Goal: Use online tool/utility: Utilize a website feature to perform a specific function

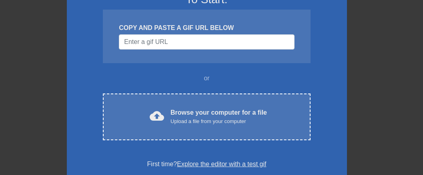
scroll to position [80, 0]
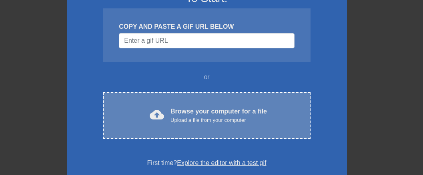
click at [189, 111] on div "Browse your computer for a file Upload a file from your computer" at bounding box center [219, 116] width 96 height 18
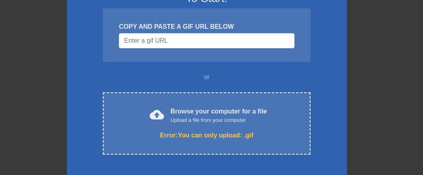
click at [399, 63] on div "November: Investigating new gif presets! To Start: COPY AND PASTE A GIF URL BEL…" at bounding box center [211, 155] width 423 height 407
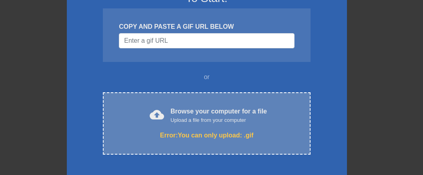
click at [210, 114] on div "Browse your computer for a file Upload a file from your computer" at bounding box center [219, 116] width 96 height 18
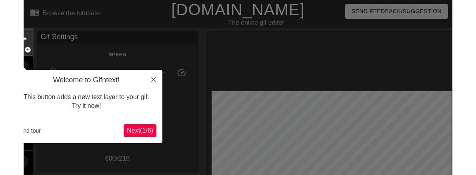
scroll to position [20, 0]
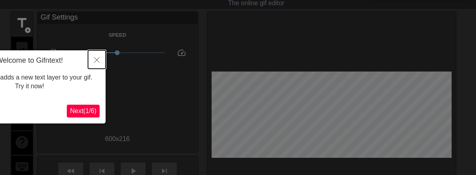
click at [94, 58] on icon "Close" at bounding box center [97, 60] width 6 height 6
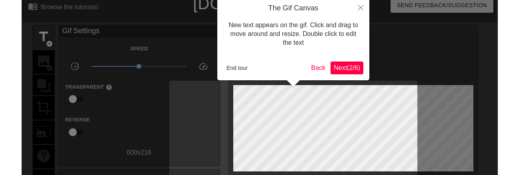
scroll to position [0, 0]
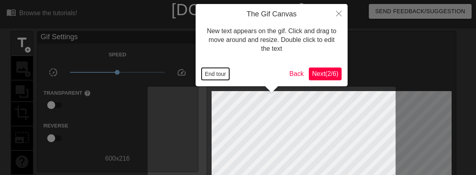
click at [212, 76] on button "End tour" at bounding box center [216, 74] width 28 height 12
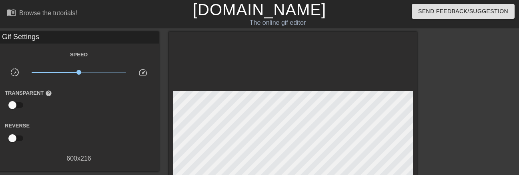
click at [24, 38] on div "Gif Settings" at bounding box center [79, 38] width 160 height 12
click at [13, 34] on div "Gif Settings" at bounding box center [79, 38] width 160 height 12
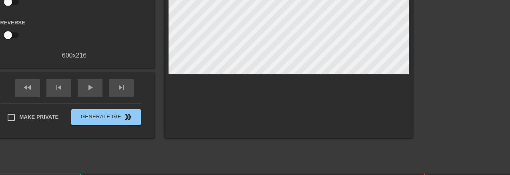
scroll to position [101, 0]
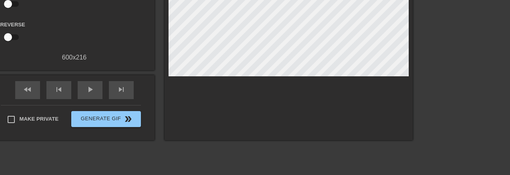
drag, startPoint x: 50, startPoint y: 71, endPoint x: 3, endPoint y: 70, distance: 46.8
click at [3, 70] on div "Gif Settings Speed slow_motion_video x1.00 speed Transparent help Reverse 600 x…" at bounding box center [74, 35] width 160 height 210
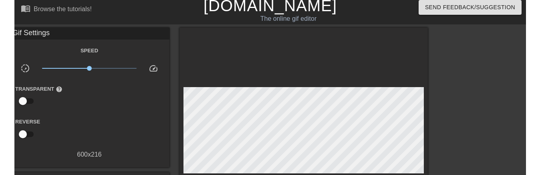
scroll to position [0, 0]
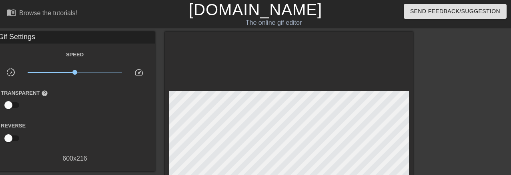
click at [4, 48] on div "Gif Settings Speed slow_motion_video x1.00 speed Transparent help Reverse 600 x…" at bounding box center [75, 98] width 160 height 132
click at [0, 54] on div "Speed" at bounding box center [75, 55] width 160 height 10
click at [1, 54] on div "Speed" at bounding box center [75, 55] width 160 height 10
click at [10, 52] on div "Speed" at bounding box center [75, 55] width 160 height 10
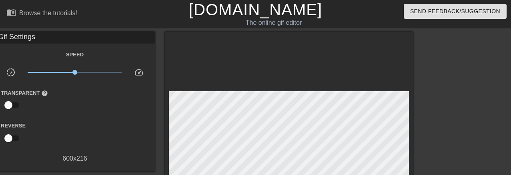
click at [10, 52] on div "Speed" at bounding box center [75, 55] width 160 height 10
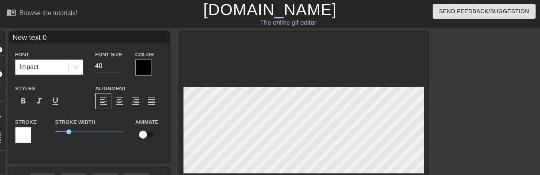
drag, startPoint x: 48, startPoint y: 35, endPoint x: 8, endPoint y: 37, distance: 39.3
click at [8, 37] on div "title add_circle image add_circle crop photo_size_select_large help keyboard Ne…" at bounding box center [205, 132] width 445 height 201
click at [50, 36] on input "New text 1" at bounding box center [89, 38] width 160 height 12
paste input "我公司的系統不必inverter"
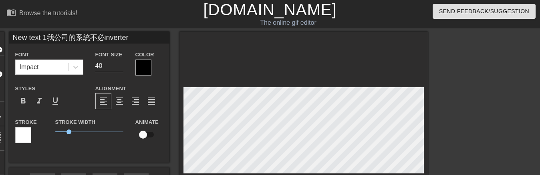
drag, startPoint x: 47, startPoint y: 35, endPoint x: 8, endPoint y: 37, distance: 39.7
click at [8, 37] on div "title add_circle image add_circle crop photo_size_select_large help keyboard Ne…" at bounding box center [205, 132] width 445 height 201
type input "我公司的系統不必inverter"
click at [150, 36] on input "我公司的系統不必inverter" at bounding box center [89, 38] width 160 height 12
click at [55, 38] on input "我公司的系統不必inverter" at bounding box center [89, 38] width 160 height 12
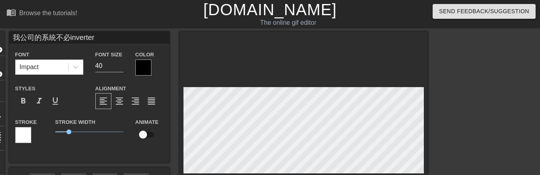
drag, startPoint x: 54, startPoint y: 37, endPoint x: 97, endPoint y: 40, distance: 43.8
click at [97, 40] on input "我公司的系統不必inverter" at bounding box center [89, 38] width 160 height 12
type input "我公司的系統"
click at [141, 64] on div at bounding box center [143, 68] width 16 height 16
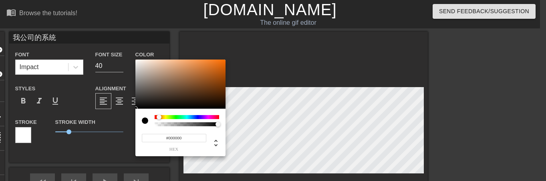
click at [159, 117] on div at bounding box center [161, 117] width 5 height 5
click at [210, 62] on div at bounding box center [180, 85] width 90 height 50
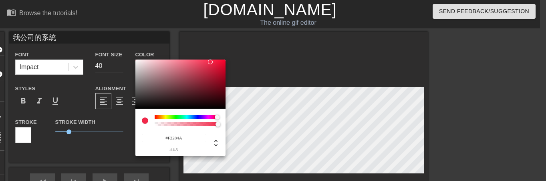
click at [217, 118] on div at bounding box center [186, 117] width 64 height 4
type input "242"
click at [212, 125] on div at bounding box center [187, 124] width 62 height 4
click at [219, 125] on div at bounding box center [186, 124] width 64 height 4
type input "1"
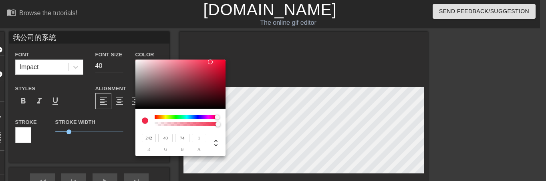
drag, startPoint x: 213, startPoint y: 124, endPoint x: 219, endPoint y: 126, distance: 5.4
click at [219, 126] on div at bounding box center [217, 124] width 5 height 5
click at [146, 120] on div at bounding box center [145, 121] width 6 height 6
type input "240"
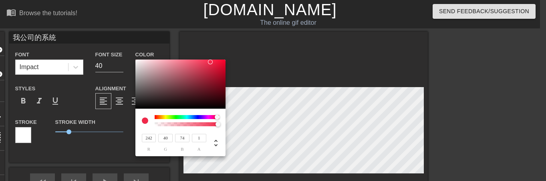
type input "10"
type input "49"
click at [221, 62] on div at bounding box center [180, 85] width 90 height 50
click at [221, 62] on div at bounding box center [221, 62] width 5 height 5
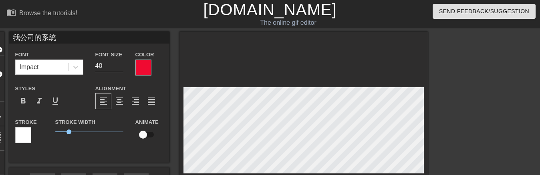
click at [21, 136] on div at bounding box center [23, 135] width 16 height 16
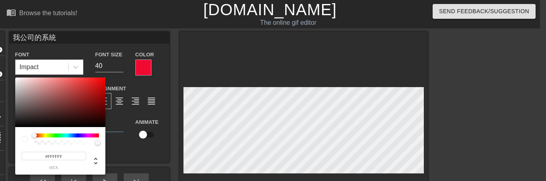
click at [98, 133] on div "#FFFFFF hex" at bounding box center [60, 151] width 90 height 48
click at [95, 135] on div at bounding box center [66, 136] width 64 height 4
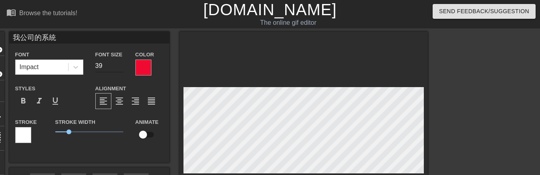
click at [120, 69] on input "39" at bounding box center [109, 66] width 28 height 13
click at [120, 69] on input "38" at bounding box center [109, 66] width 28 height 13
click at [120, 69] on input "37" at bounding box center [109, 66] width 28 height 13
click at [120, 69] on input "36" at bounding box center [109, 66] width 28 height 13
click at [120, 69] on input "35" at bounding box center [109, 66] width 28 height 13
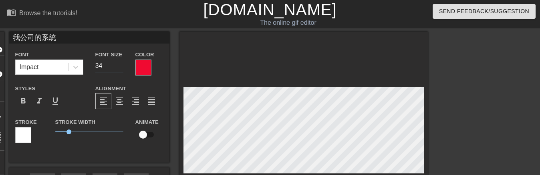
click at [120, 69] on input "34" at bounding box center [109, 66] width 28 height 13
click at [120, 69] on input "33" at bounding box center [109, 66] width 28 height 13
click at [120, 69] on input "32" at bounding box center [109, 66] width 28 height 13
click at [120, 69] on input "31" at bounding box center [109, 66] width 28 height 13
type input "30"
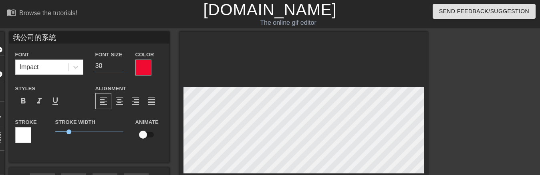
click at [120, 69] on input "30" at bounding box center [109, 66] width 28 height 13
click at [79, 96] on div "format_bold format_italic format_underline" at bounding box center [49, 101] width 68 height 16
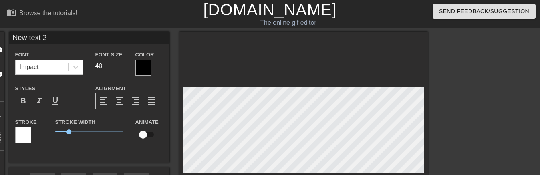
click at [66, 37] on input "New text 2" at bounding box center [89, 38] width 160 height 12
paste input "不必inverter"
drag, startPoint x: 47, startPoint y: 38, endPoint x: 5, endPoint y: 35, distance: 42.1
click at [5, 35] on div "title add_circle image add_circle crop photo_size_select_large help keyboard Ne…" at bounding box center [205, 132] width 445 height 201
type input "我公司的系統"
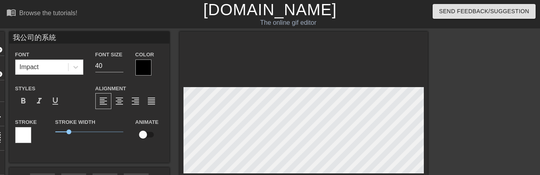
type input "30"
type input "不必inverter"
type input "40"
click at [74, 132] on span "1" at bounding box center [89, 132] width 68 height 10
click at [88, 132] on span "1.4" at bounding box center [89, 132] width 68 height 10
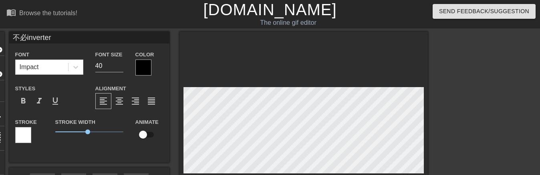
click at [26, 139] on div at bounding box center [23, 135] width 16 height 16
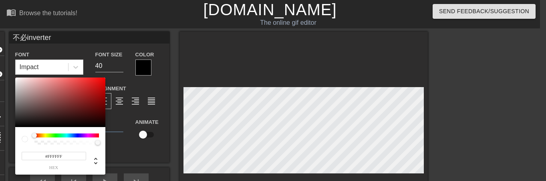
type input "#101010"
click at [16, 124] on div at bounding box center [60, 103] width 90 height 50
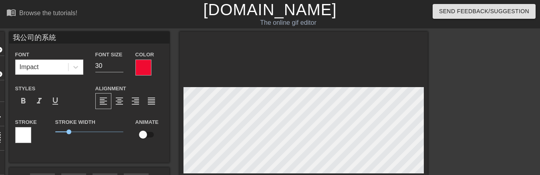
click at [21, 135] on div at bounding box center [23, 135] width 16 height 16
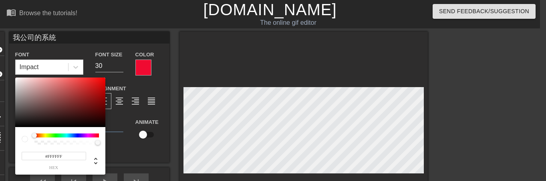
type input "#201F1F"
click at [18, 121] on div at bounding box center [60, 103] width 90 height 50
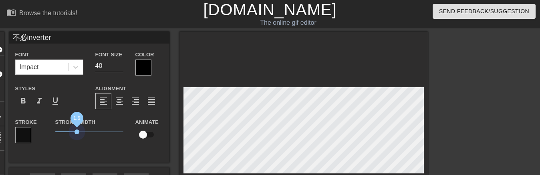
click at [77, 131] on span "1.6" at bounding box center [89, 132] width 68 height 10
click at [67, 131] on span "0.85" at bounding box center [89, 132] width 68 height 10
click at [67, 131] on span "0.85" at bounding box center [66, 132] width 5 height 5
click at [65, 131] on span "0.75" at bounding box center [65, 132] width 5 height 5
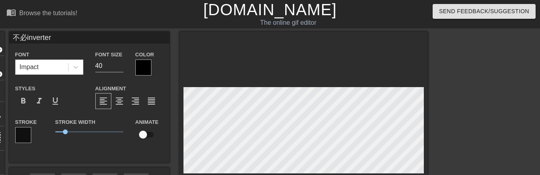
click at [143, 70] on div at bounding box center [143, 68] width 16 height 16
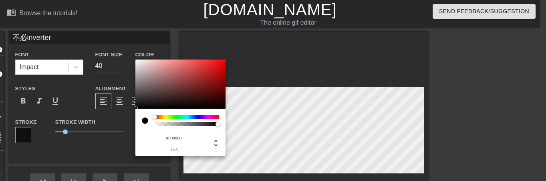
click at [213, 117] on div at bounding box center [186, 117] width 64 height 4
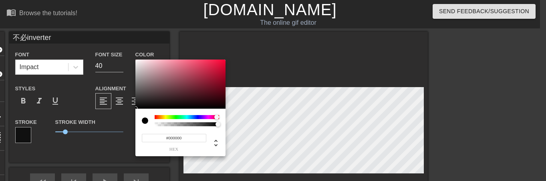
click at [217, 118] on div at bounding box center [219, 117] width 5 height 5
click at [158, 116] on div at bounding box center [186, 117] width 64 height 4
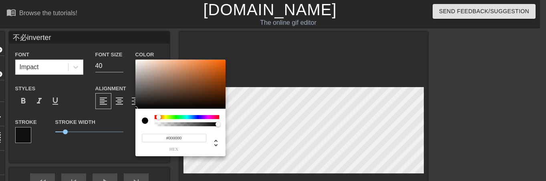
type input "0"
click at [205, 124] on div at bounding box center [187, 124] width 62 height 4
click at [177, 116] on div at bounding box center [186, 117] width 64 height 4
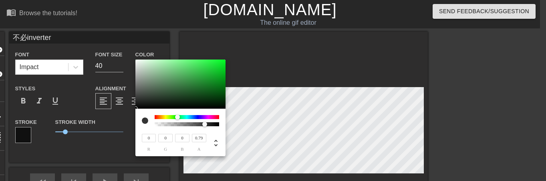
click at [157, 118] on div at bounding box center [186, 117] width 64 height 4
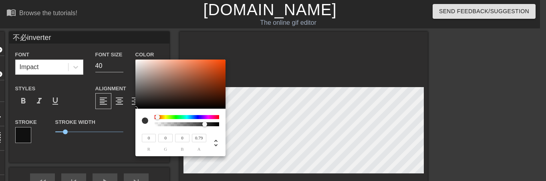
click at [158, 117] on div at bounding box center [157, 117] width 5 height 5
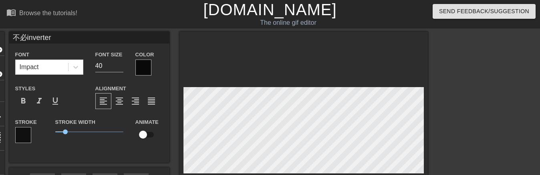
click at [17, 134] on div at bounding box center [23, 135] width 16 height 16
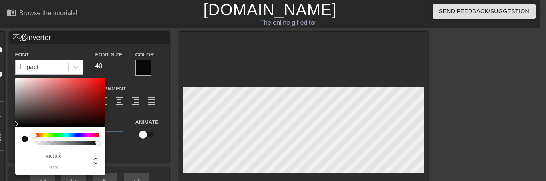
click at [40, 135] on div at bounding box center [66, 136] width 64 height 4
click at [37, 136] on div at bounding box center [36, 136] width 5 height 5
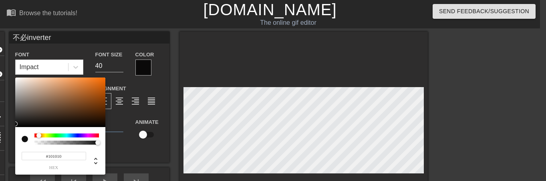
click at [39, 136] on div at bounding box center [38, 135] width 5 height 5
click at [42, 135] on div at bounding box center [41, 136] width 5 height 5
click at [41, 134] on div at bounding box center [41, 136] width 5 height 5
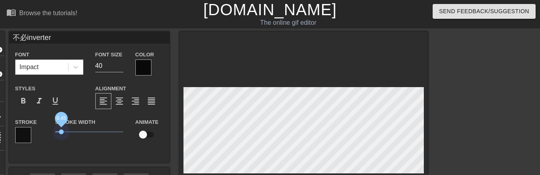
click at [61, 132] on span "0.45" at bounding box center [89, 132] width 68 height 10
click at [56, 132] on span "0.45" at bounding box center [89, 132] width 68 height 10
click at [25, 134] on div at bounding box center [23, 135] width 16 height 16
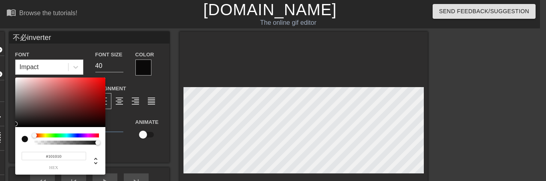
type input "#E62222"
click at [92, 82] on div at bounding box center [60, 103] width 90 height 50
click at [92, 82] on div at bounding box center [91, 82] width 5 height 5
click at [27, 139] on div at bounding box center [25, 139] width 6 height 6
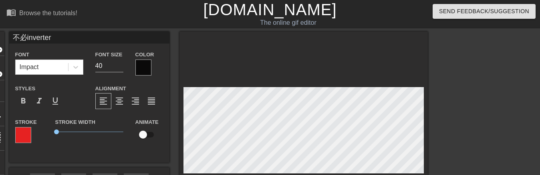
click at [119, 153] on div "不必inverter Font Impact Font Size 40 Color Styles format_bold format_italic form…" at bounding box center [89, 97] width 160 height 131
click at [76, 70] on div at bounding box center [75, 67] width 14 height 14
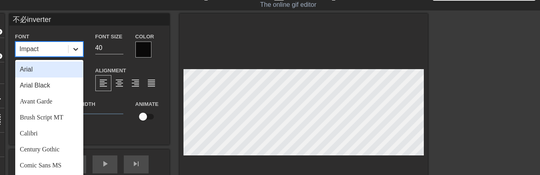
scroll to position [20, 0]
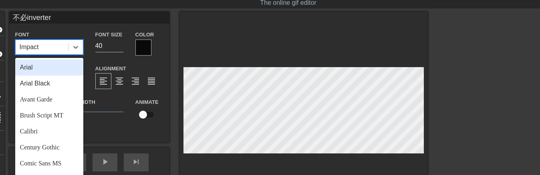
click at [40, 71] on div "Arial" at bounding box center [49, 68] width 68 height 16
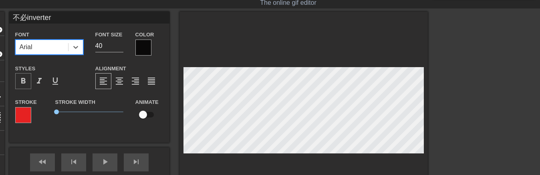
click at [20, 82] on span "format_bold" at bounding box center [23, 81] width 10 height 10
click at [148, 49] on div at bounding box center [143, 48] width 16 height 16
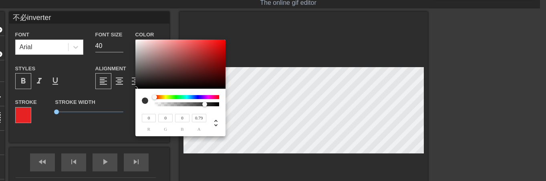
click at [159, 97] on div at bounding box center [156, 97] width 5 height 5
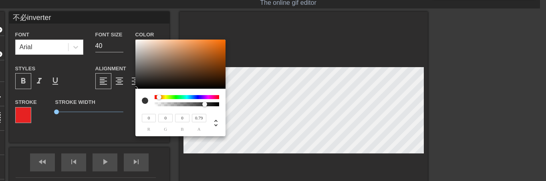
click at [158, 96] on div at bounding box center [158, 97] width 5 height 5
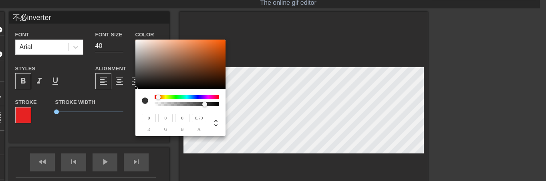
type input "248"
type input "144"
type input "88"
click at [193, 41] on div at bounding box center [180, 65] width 90 height 50
type input "233"
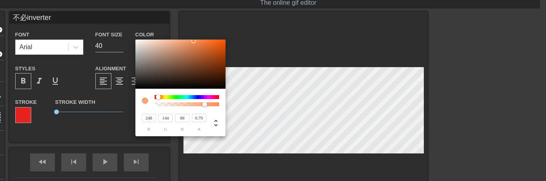
type input "119"
type input "58"
click at [203, 44] on div at bounding box center [180, 65] width 90 height 50
type input "235"
type input "97"
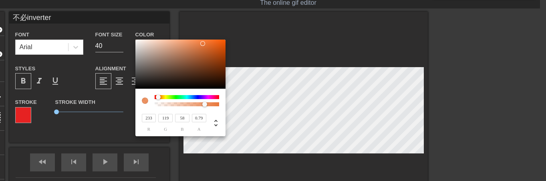
type input "24"
click at [216, 43] on div at bounding box center [180, 65] width 90 height 50
type input "229"
type input "87"
type input "12"
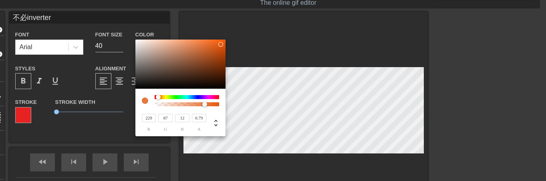
click at [221, 44] on div at bounding box center [223, 46] width 5 height 5
type input "196"
type input "69"
type input "1"
click at [225, 51] on div at bounding box center [180, 65] width 90 height 50
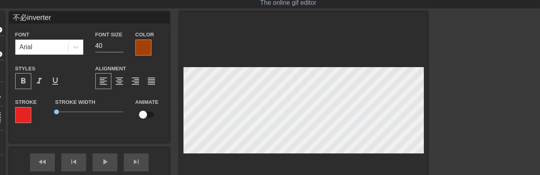
click at [25, 120] on div at bounding box center [23, 115] width 16 height 16
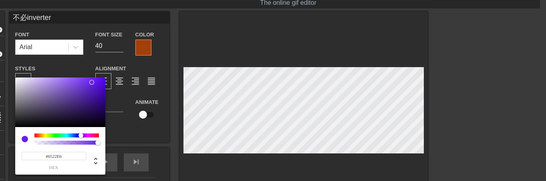
click at [81, 137] on div at bounding box center [66, 136] width 64 height 4
click at [85, 80] on div at bounding box center [60, 103] width 90 height 50
type input "#7433F1"
click at [86, 80] on div at bounding box center [84, 80] width 5 height 5
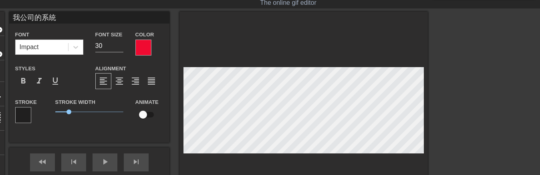
click at [141, 50] on div at bounding box center [143, 48] width 16 height 16
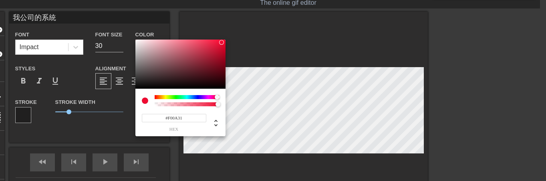
click at [145, 98] on div at bounding box center [145, 101] width 6 height 6
click at [221, 43] on div at bounding box center [220, 42] width 5 height 5
click at [224, 49] on div at bounding box center [180, 65] width 90 height 50
click at [224, 49] on div at bounding box center [224, 48] width 5 height 5
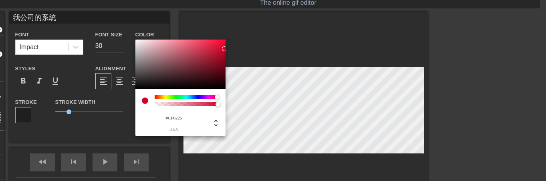
type input "#CF8802"
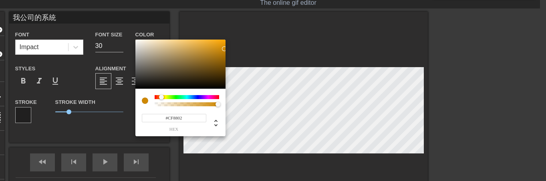
click at [161, 99] on div at bounding box center [186, 97] width 64 height 4
click at [144, 102] on div at bounding box center [145, 101] width 6 height 6
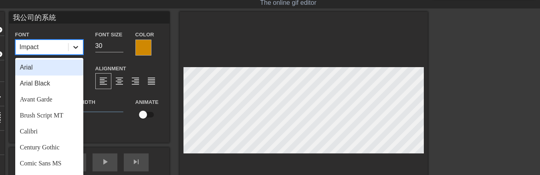
click at [78, 46] on icon at bounding box center [76, 47] width 8 height 8
click at [52, 72] on div "Arial" at bounding box center [49, 68] width 68 height 16
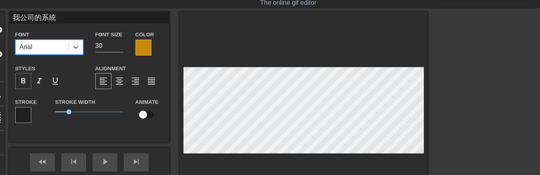
click at [24, 80] on span "format_bold" at bounding box center [23, 81] width 10 height 10
click at [24, 116] on div at bounding box center [23, 115] width 16 height 16
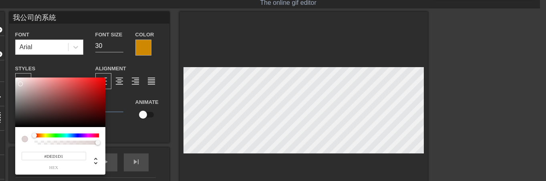
click at [20, 84] on div at bounding box center [60, 103] width 90 height 50
type input "#D2C8C8"
click at [19, 86] on div at bounding box center [60, 103] width 90 height 50
click at [19, 86] on div at bounding box center [19, 86] width 5 height 5
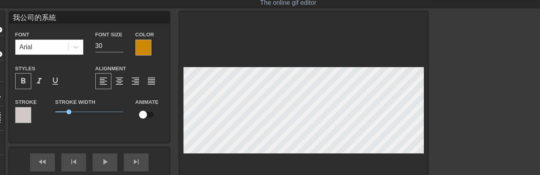
click at [22, 113] on div at bounding box center [23, 115] width 16 height 16
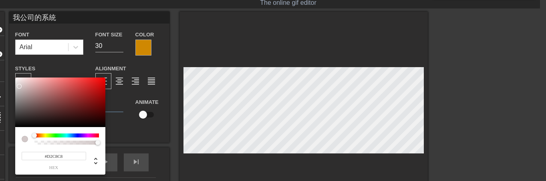
type input "#F30505"
click at [103, 80] on div at bounding box center [60, 103] width 90 height 50
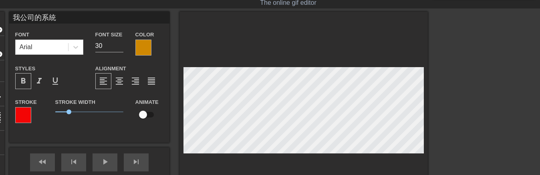
click at [23, 81] on span "format_bold" at bounding box center [23, 81] width 10 height 10
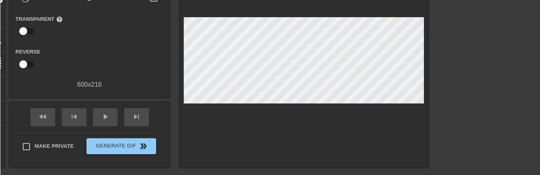
scroll to position [60, 0]
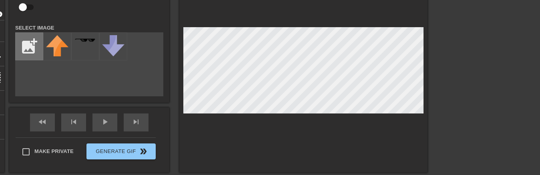
click at [34, 42] on input "file" at bounding box center [29, 46] width 27 height 27
type input "C:\fakepath\image001.gif"
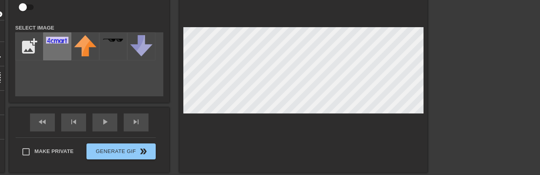
click at [60, 43] on img at bounding box center [57, 40] width 22 height 7
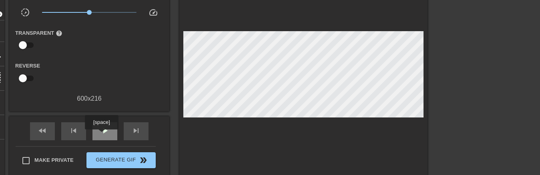
click at [101, 135] on div "play_arrow" at bounding box center [104, 131] width 25 height 18
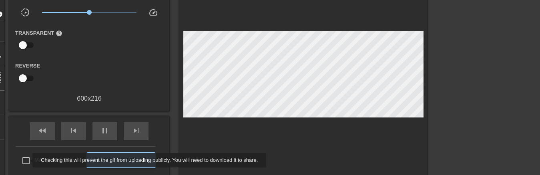
click at [27, 160] on input "Make Private" at bounding box center [26, 160] width 17 height 17
checkbox input "true"
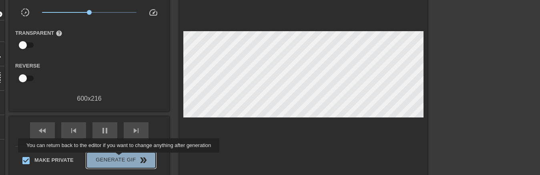
click at [120, 158] on span "Generate Gif double_arrow" at bounding box center [121, 161] width 63 height 10
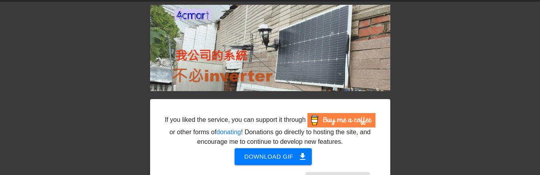
scroll to position [40, 0]
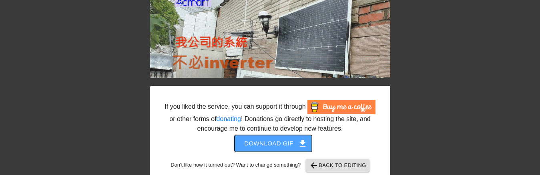
click at [283, 143] on span "Download gif get_app" at bounding box center [273, 143] width 58 height 10
